Goal: Information Seeking & Learning: Learn about a topic

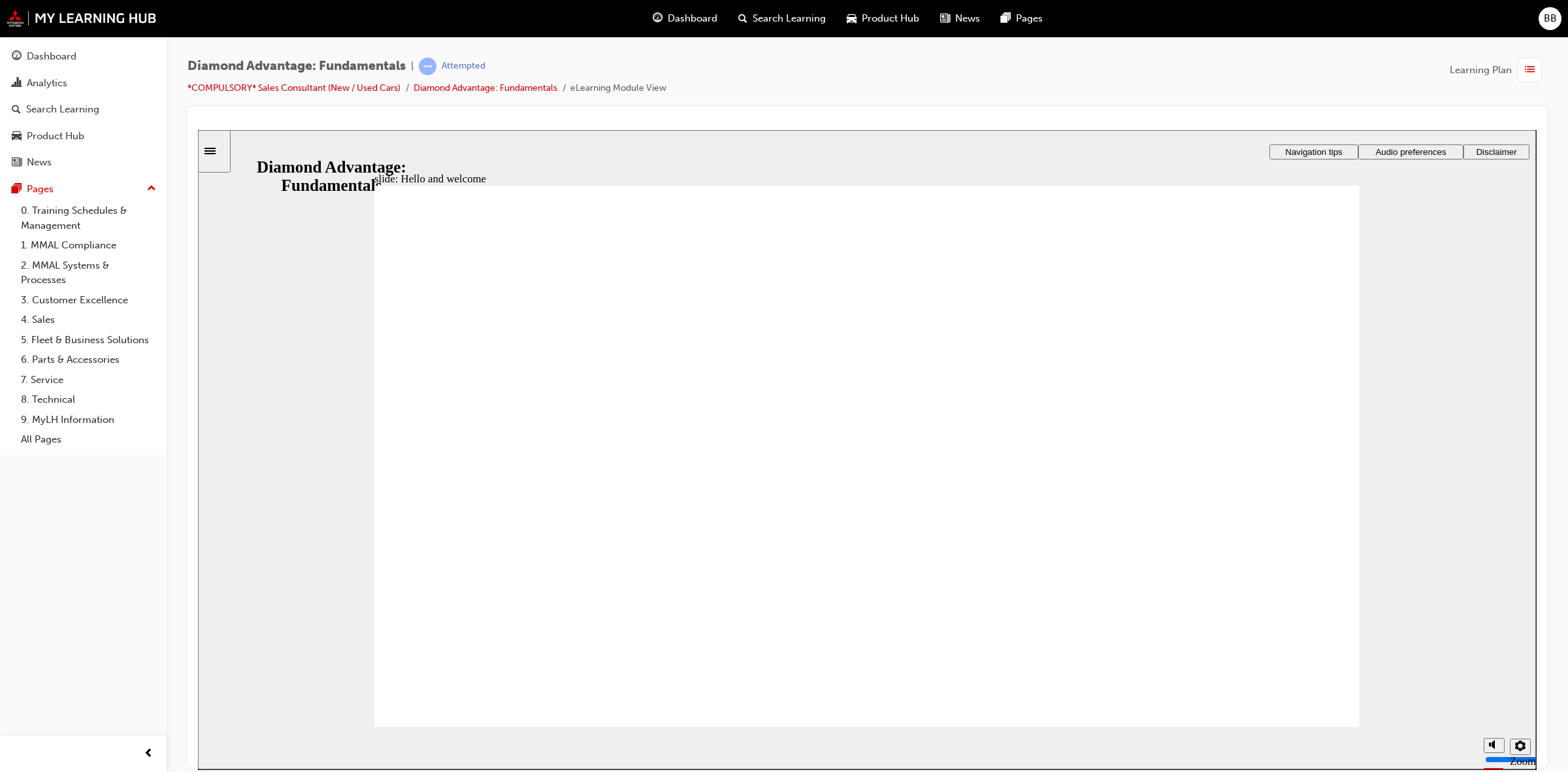
click at [143, 22] on img at bounding box center [81, 18] width 150 height 17
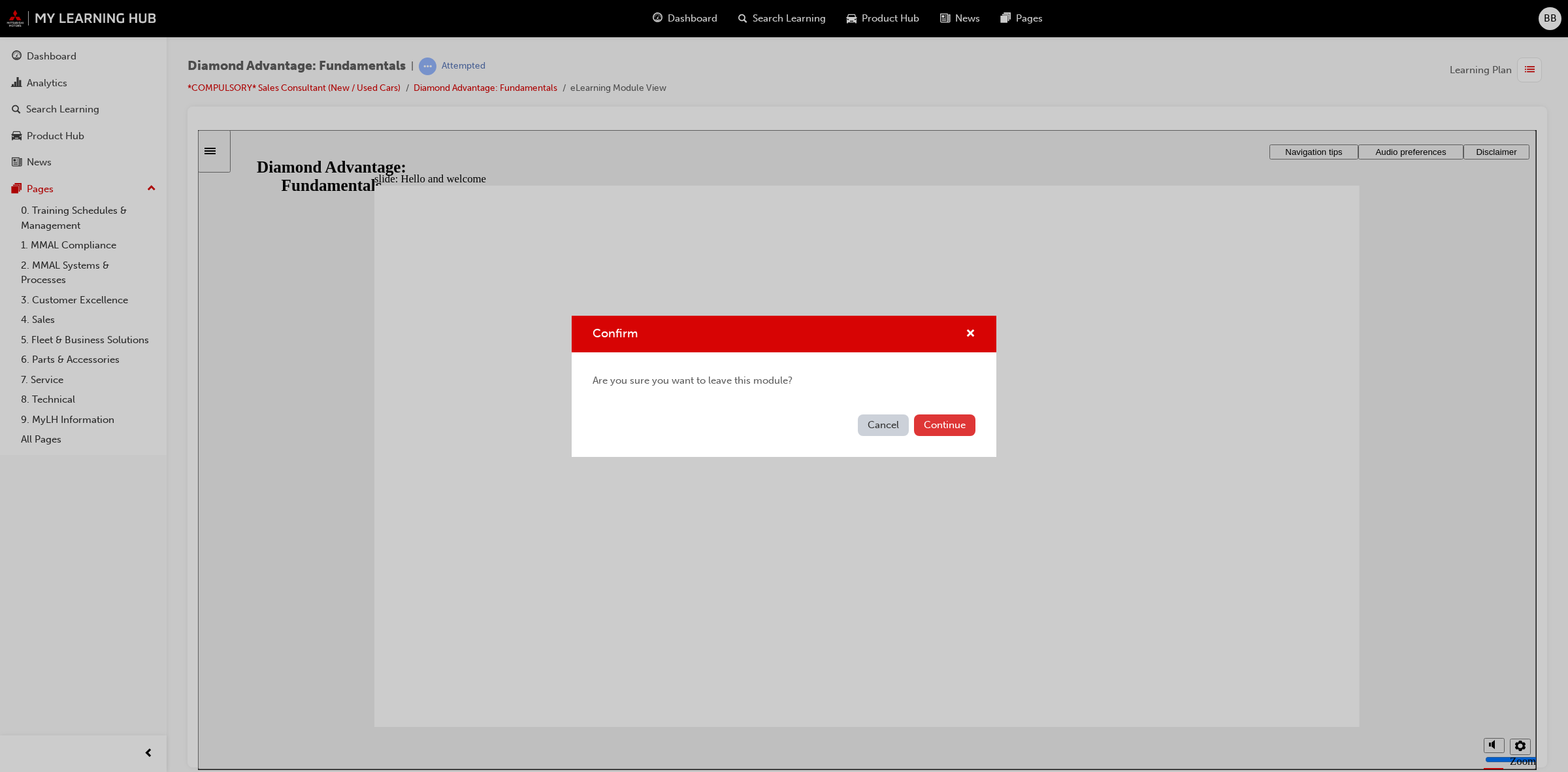
click at [938, 427] on button "Continue" at bounding box center [945, 425] width 62 height 22
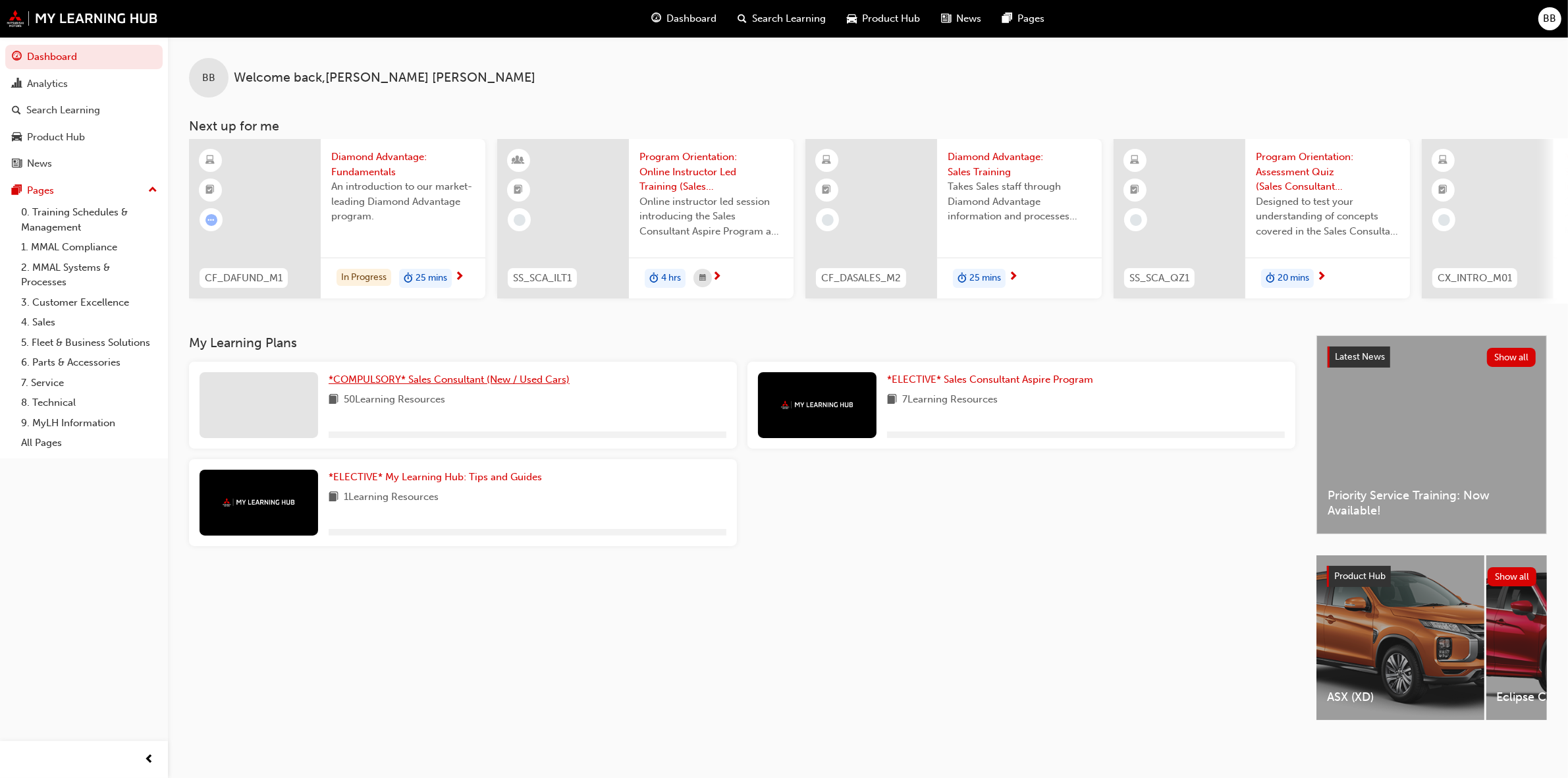
click at [448, 376] on link "*COMPULSORY* Sales Consultant (New / Used Cars)" at bounding box center [451, 379] width 246 height 15
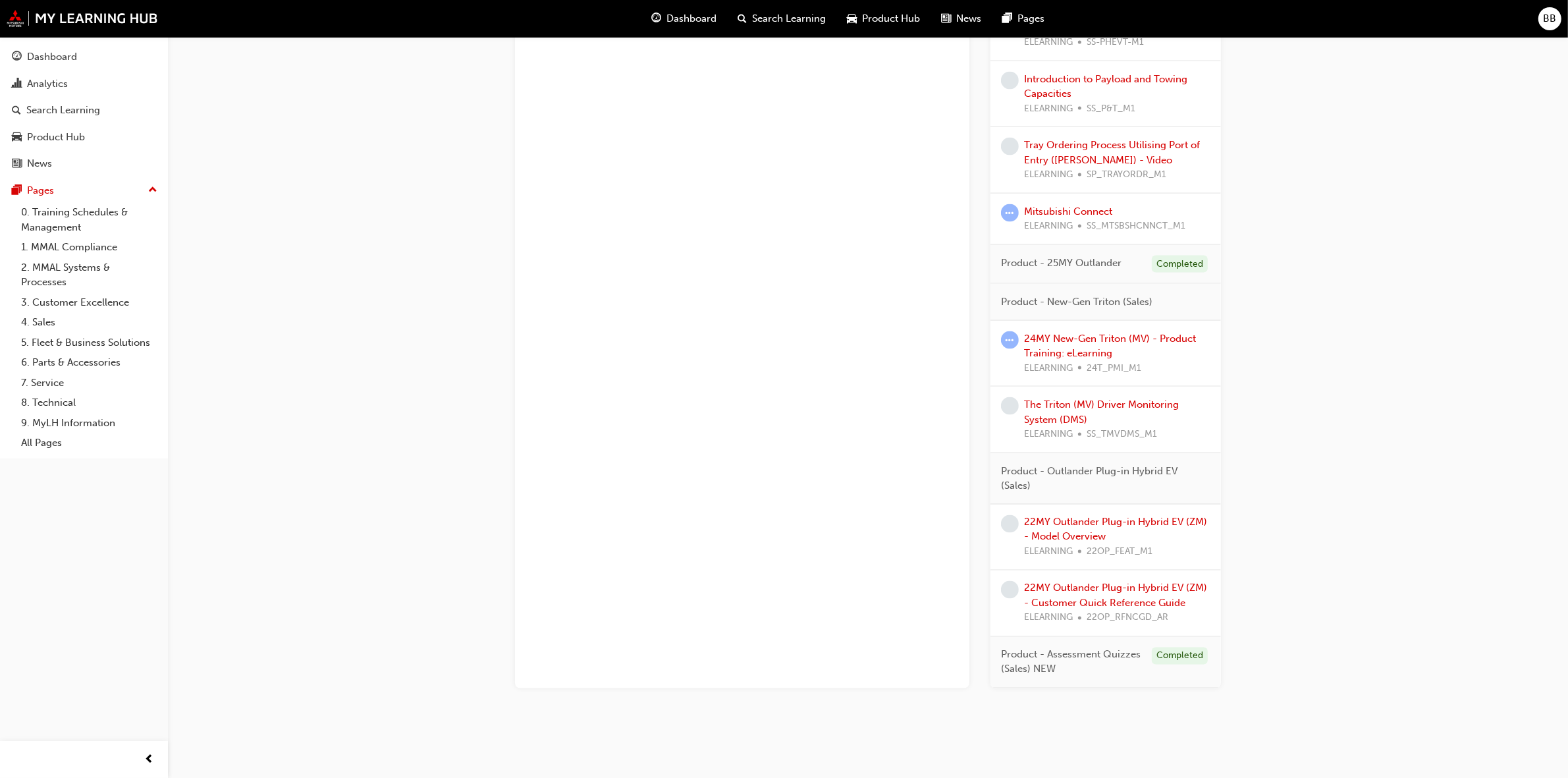
scroll to position [2648, 0]
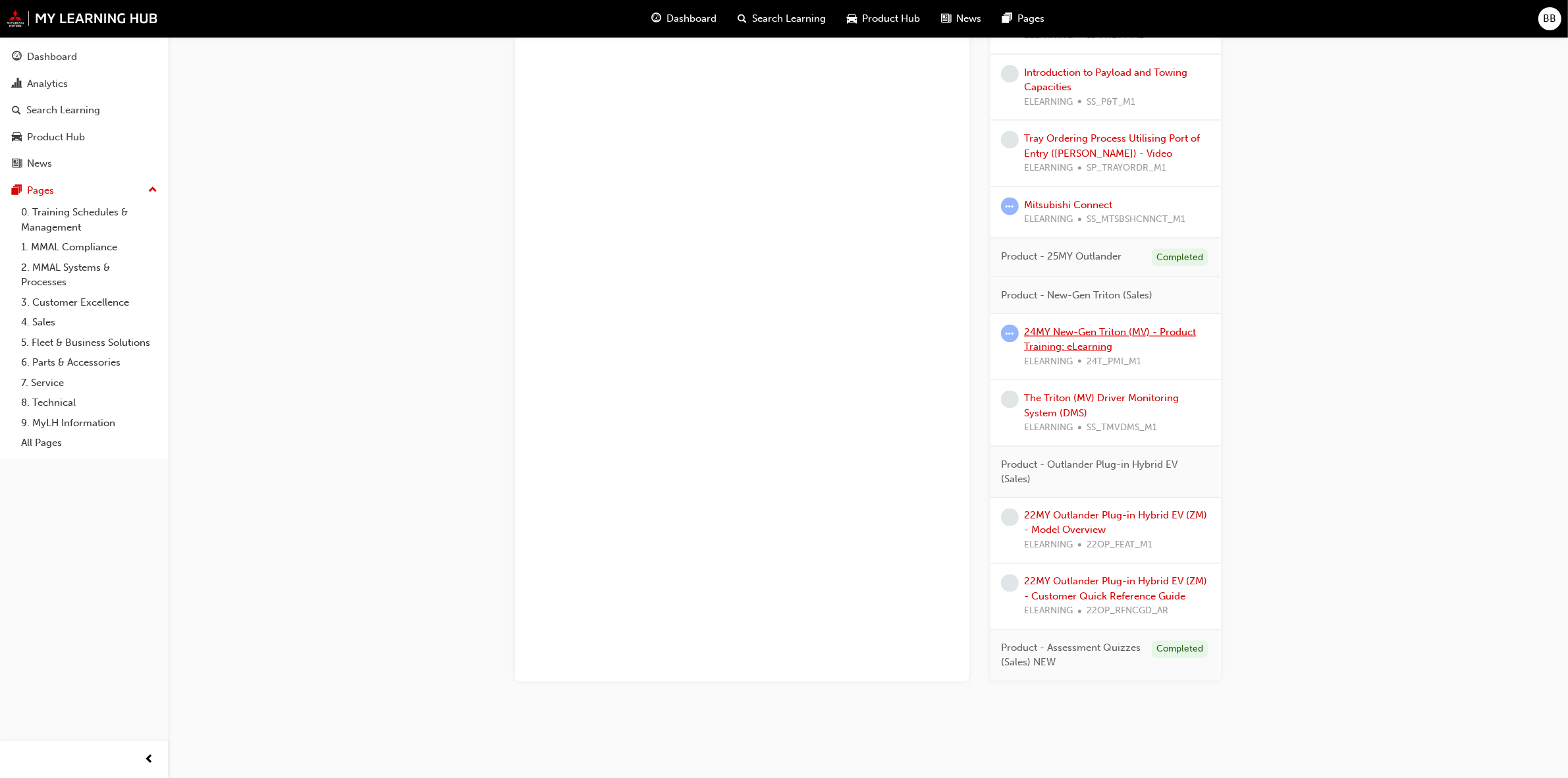
click at [1159, 330] on link "24MY New-Gen Triton (MV) - Product Training: eLearning" at bounding box center [1110, 339] width 172 height 27
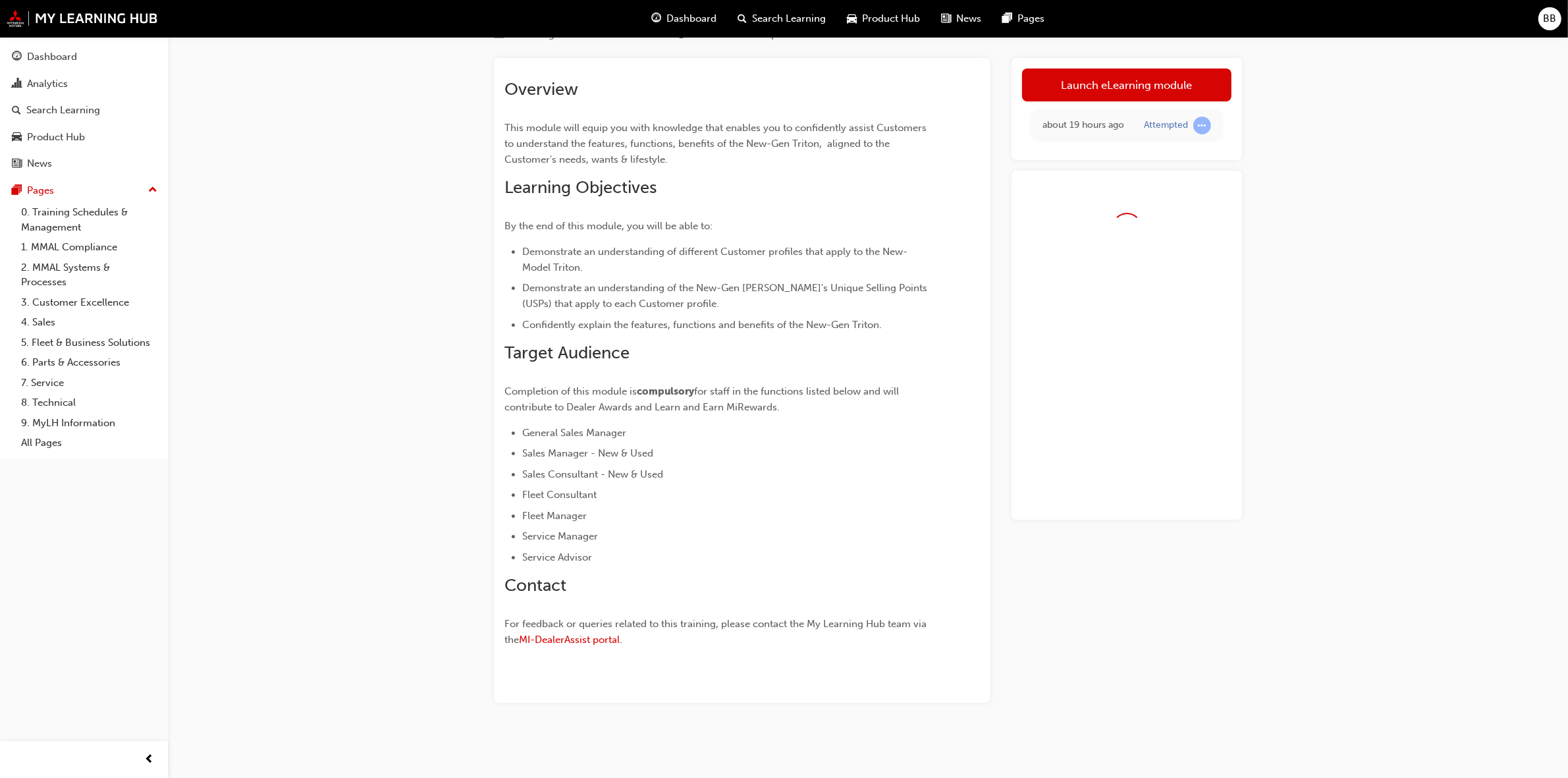
scroll to position [60, 0]
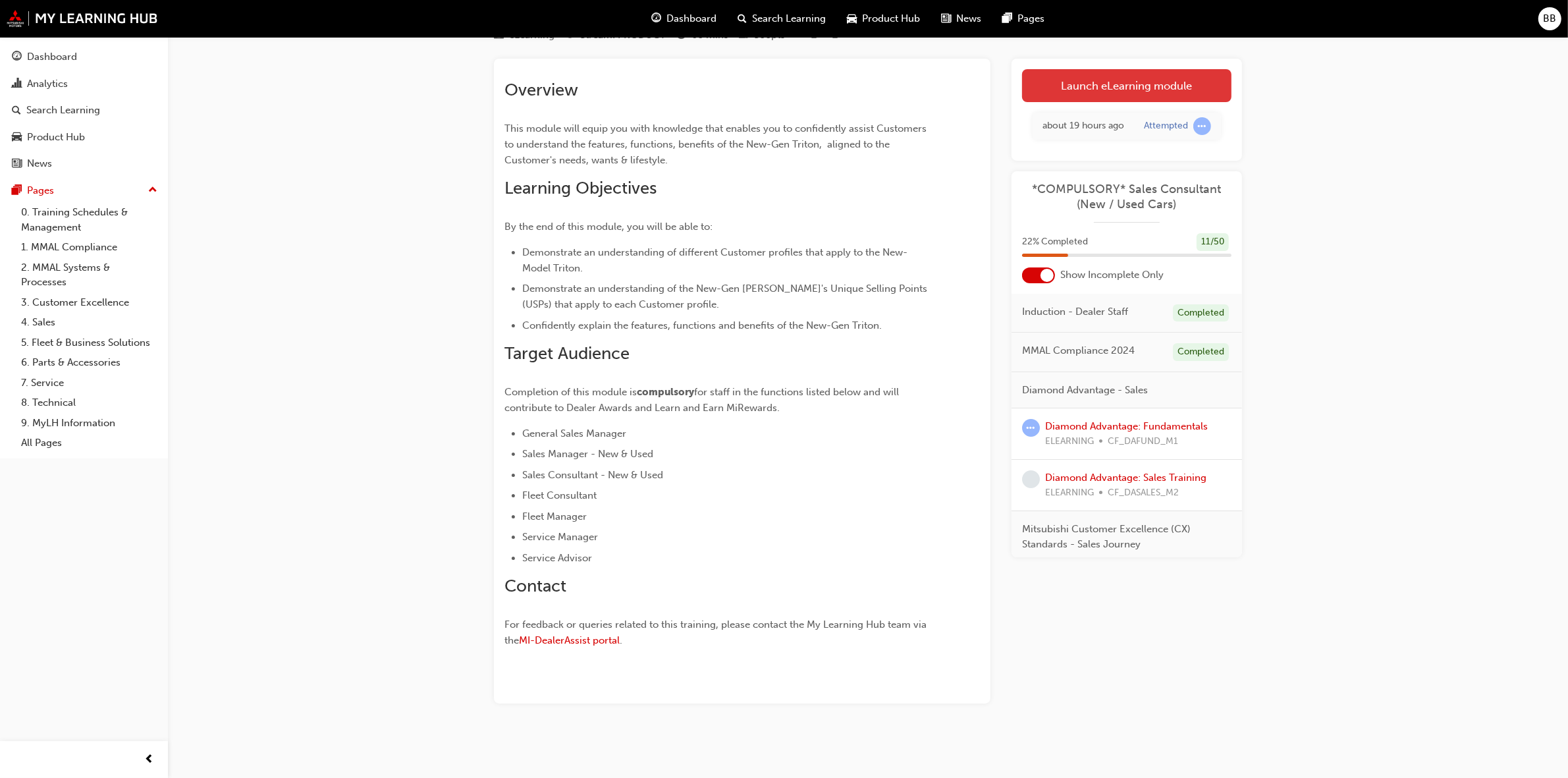
click at [1177, 87] on link "Launch eLearning module" at bounding box center [1126, 85] width 209 height 33
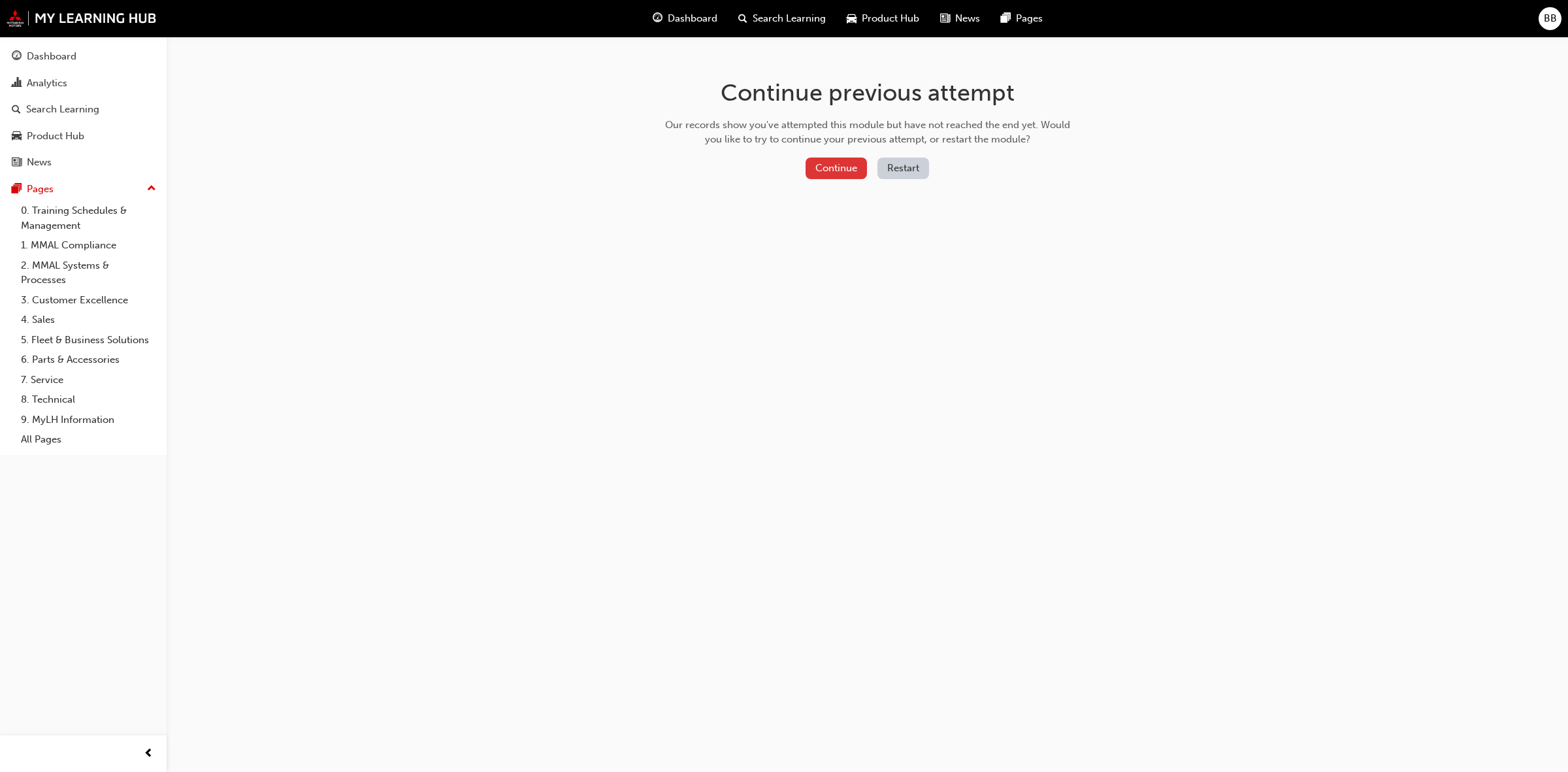
click at [805, 167] on button "Continue" at bounding box center [836, 168] width 62 height 22
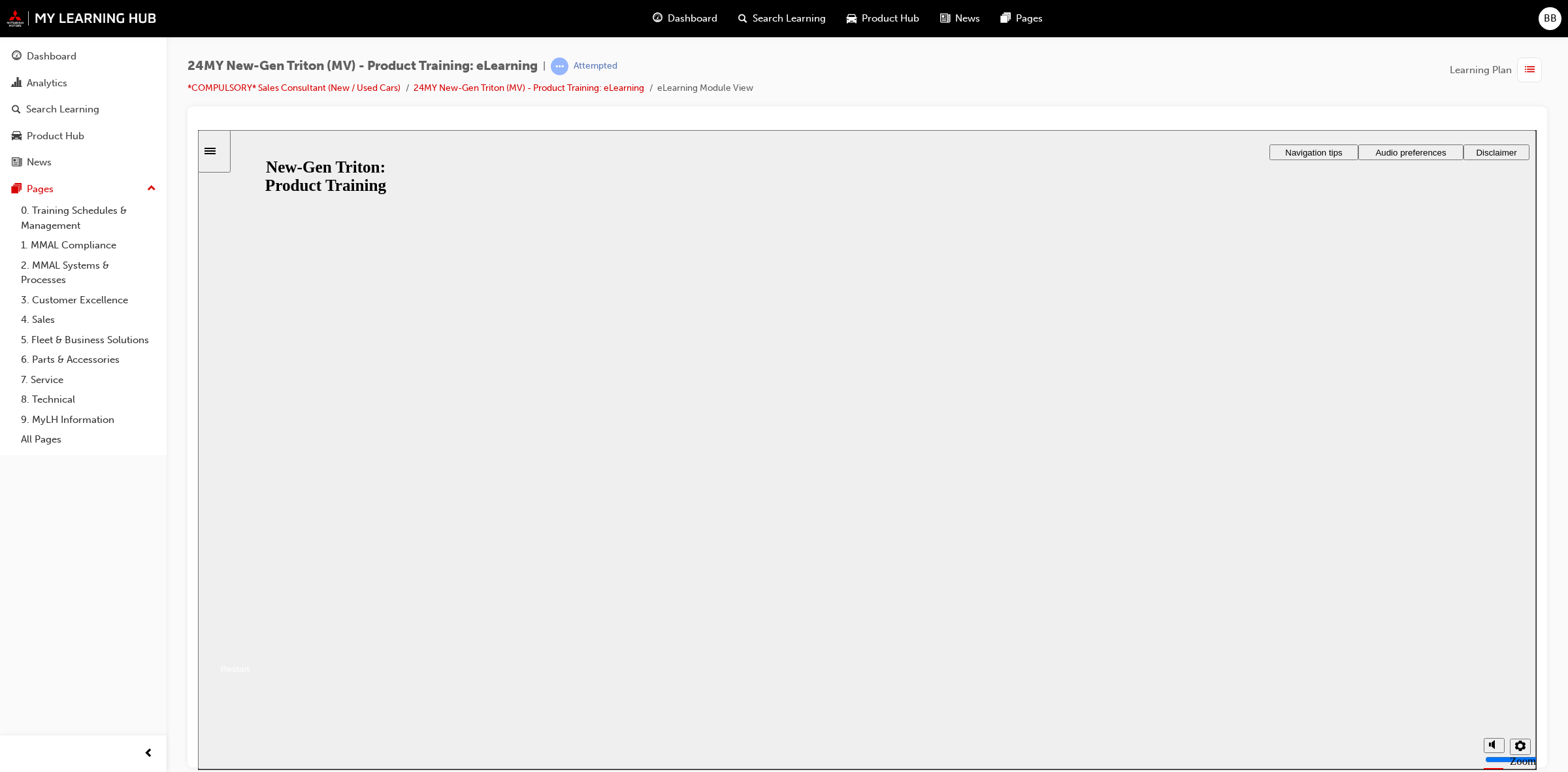
click at [910, 597] on div "New-Gen Triton: Product Training New-Gen Triton: Product Training Resume Restart" at bounding box center [867, 637] width 1339 height 80
click at [250, 645] on button "Resume" at bounding box center [224, 653] width 52 height 17
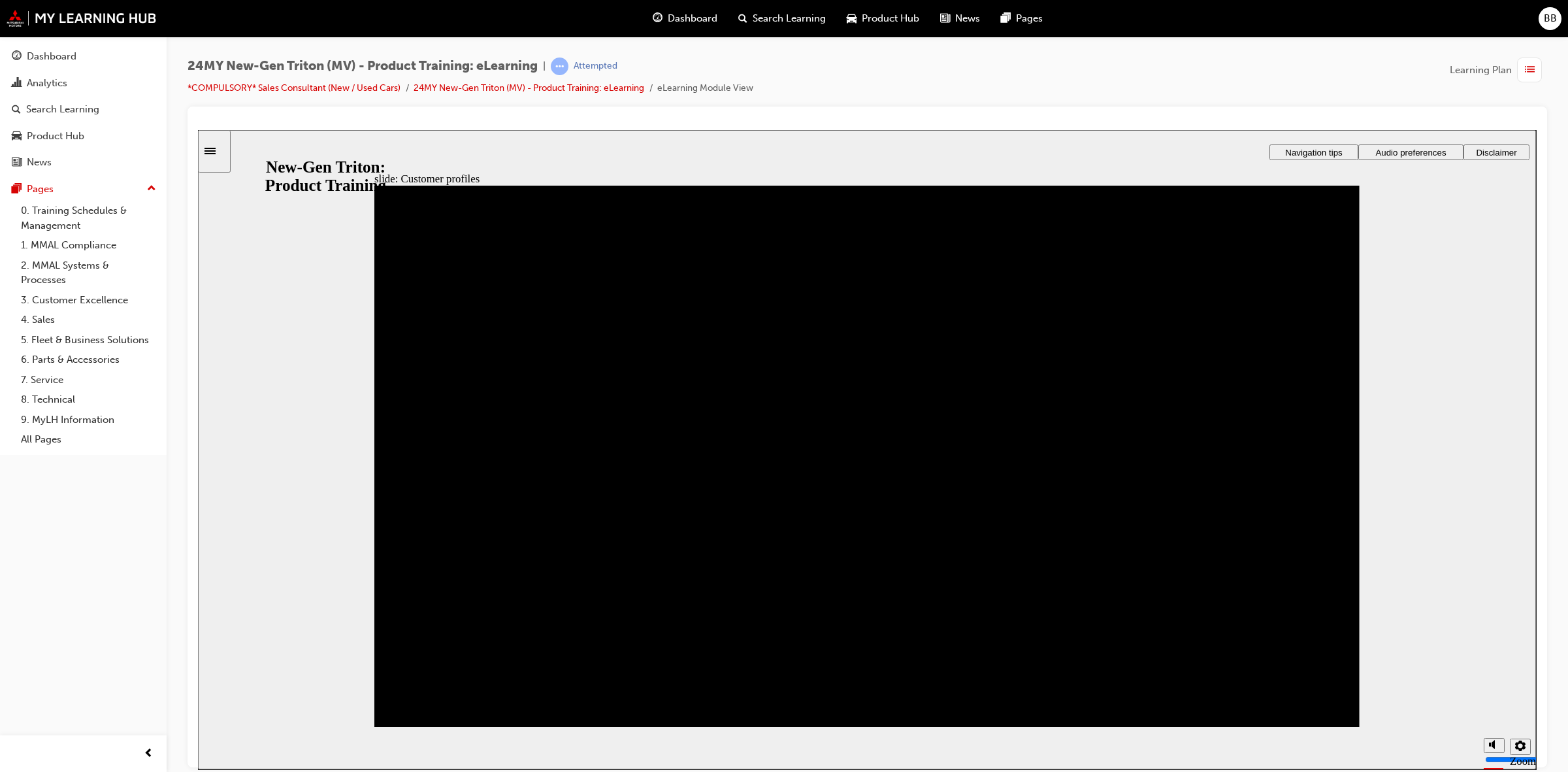
drag, startPoint x: 917, startPoint y: 317, endPoint x: 910, endPoint y: 323, distance: 9.2
